Goal: Transaction & Acquisition: Purchase product/service

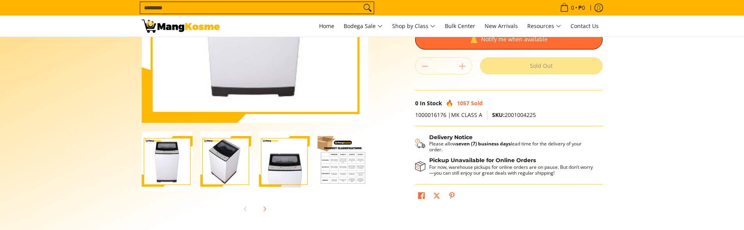
click at [226, 163] on img "Condura 7.5 KG Top Load Non-Inverter Washing Machine (Class A)-2" at bounding box center [225, 162] width 51 height 61
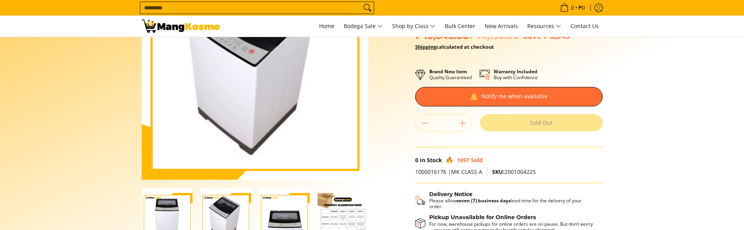
scroll to position [195, 0]
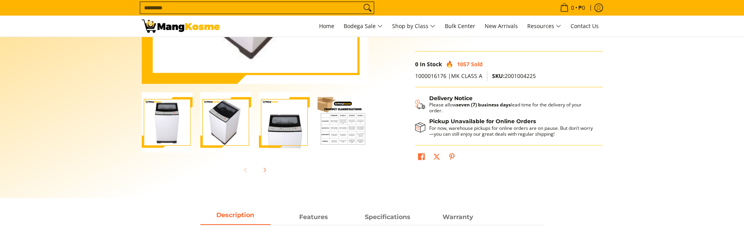
click at [168, 138] on img "condura-7.5kg-topload-non-inverter-washing-machine-class-c-full-view-mang-kosme" at bounding box center [167, 123] width 51 height 61
click at [213, 131] on img "Condura 7.5 KG Top Load Non-Inverter Washing Machine (Class A)-2" at bounding box center [225, 123] width 51 height 61
click at [250, 127] on img "Condura 7.5 KG Top Load Non-Inverter Washing Machine (Class A)-2" at bounding box center [225, 123] width 51 height 61
click at [267, 127] on img "Condura 7.5 KG Top Load Non-Inverter Washing Machine (Class A)-3" at bounding box center [284, 123] width 51 height 61
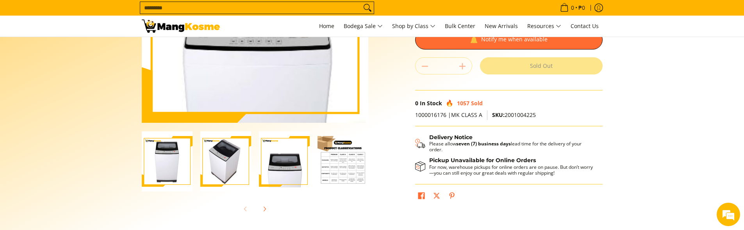
scroll to position [351, 0]
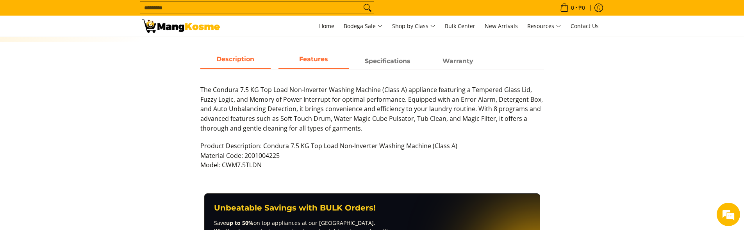
click at [291, 64] on span "Features" at bounding box center [313, 61] width 70 height 14
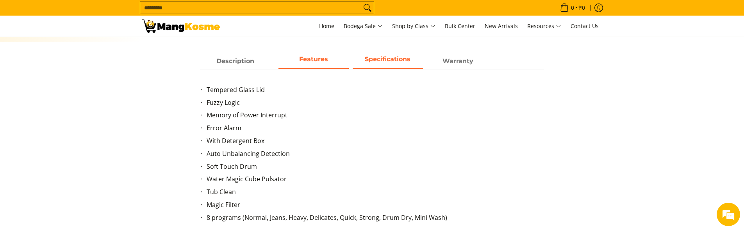
click at [377, 56] on span "Specifications" at bounding box center [388, 61] width 70 height 14
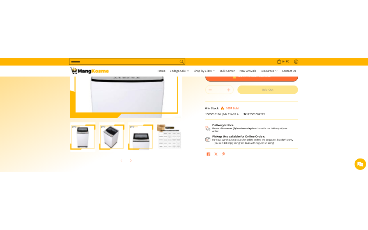
scroll to position [195, 0]
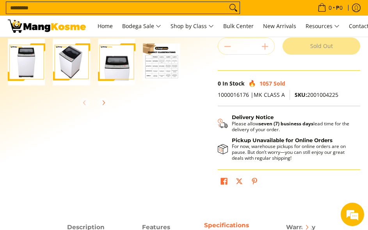
scroll to position [0, 0]
